Goal: Book appointment/travel/reservation

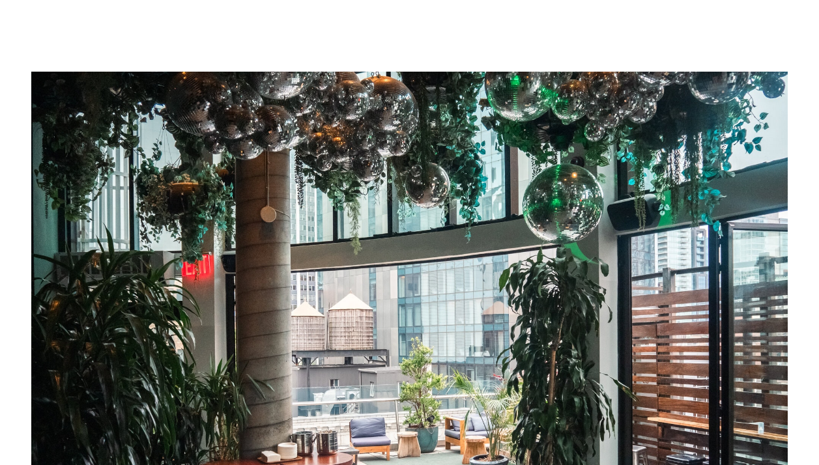
scroll to position [480, 0]
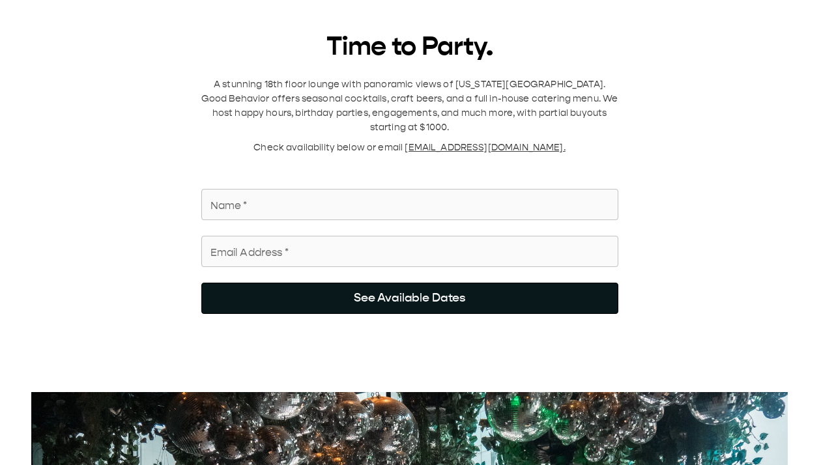
click at [417, 290] on button "See Available Dates" at bounding box center [409, 298] width 417 height 31
